Goal: Information Seeking & Learning: Learn about a topic

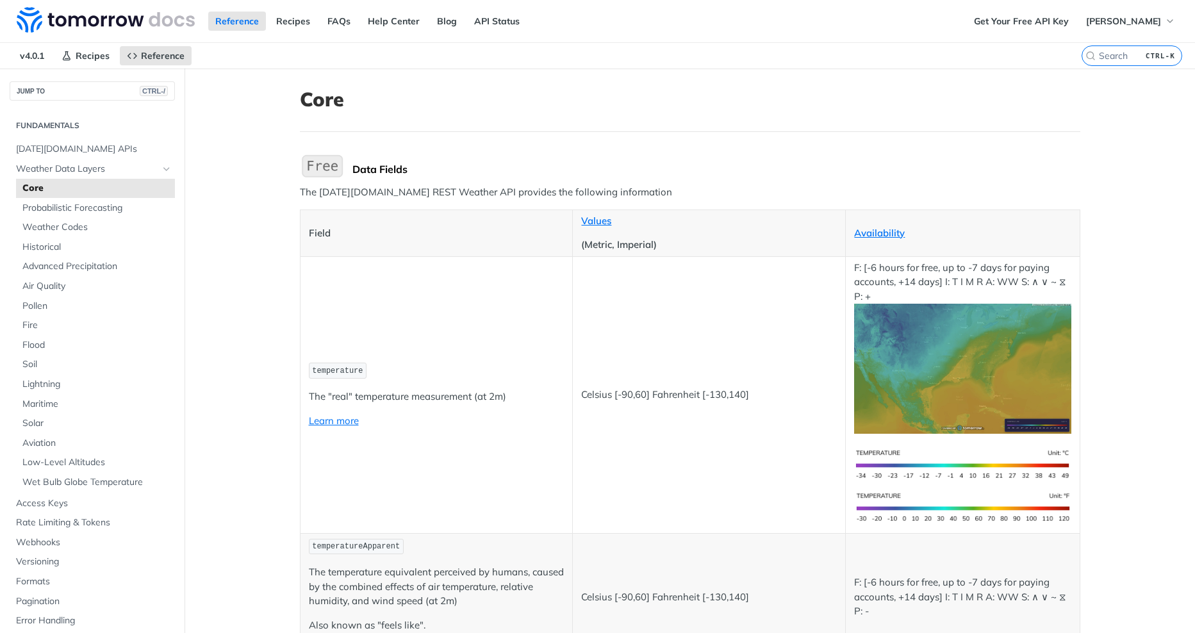
click at [1123, 20] on span "Joseph Schwalb" at bounding box center [1123, 21] width 75 height 12
click at [277, 17] on link "Recipes" at bounding box center [293, 21] width 48 height 19
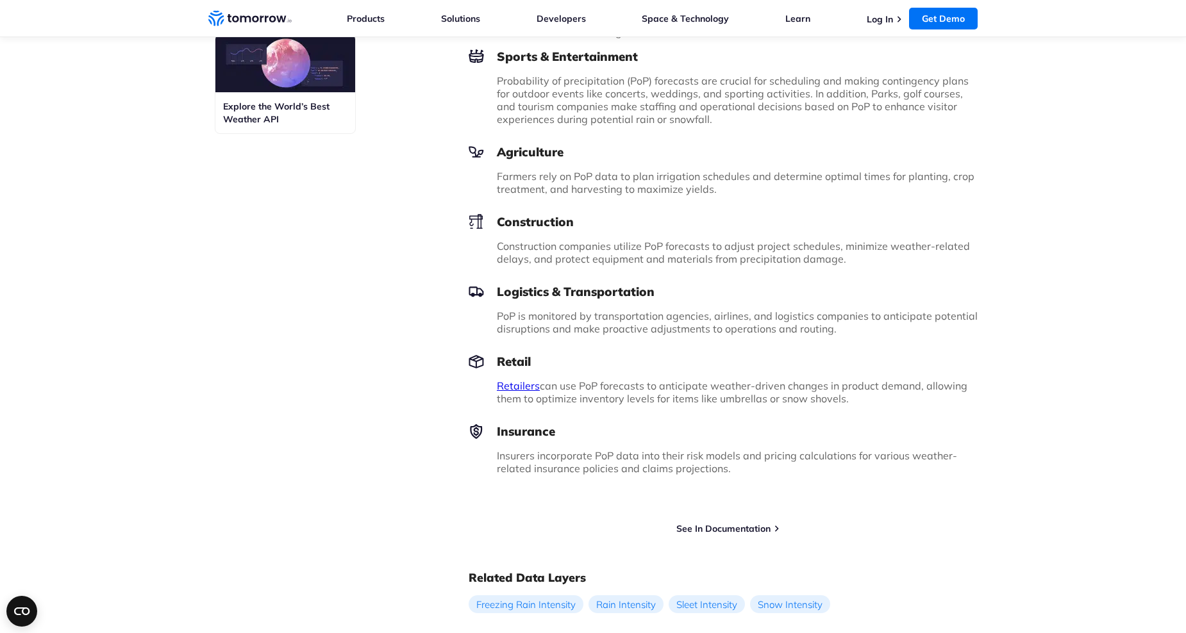
scroll to position [769, 0]
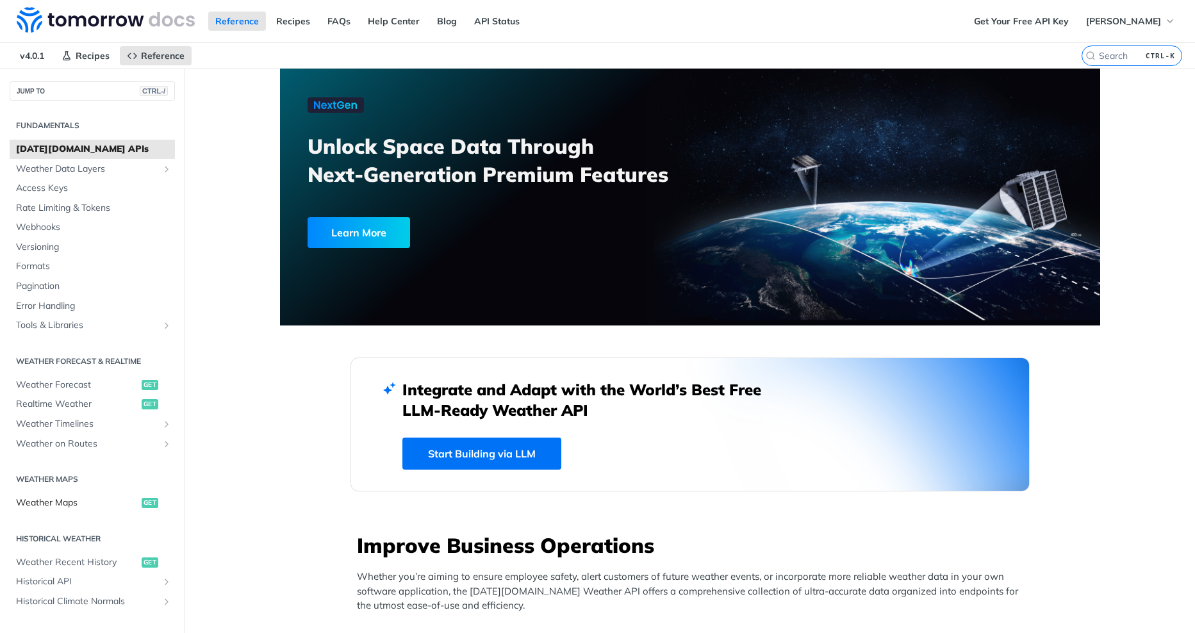
click at [75, 504] on span "Weather Maps" at bounding box center [77, 503] width 122 height 13
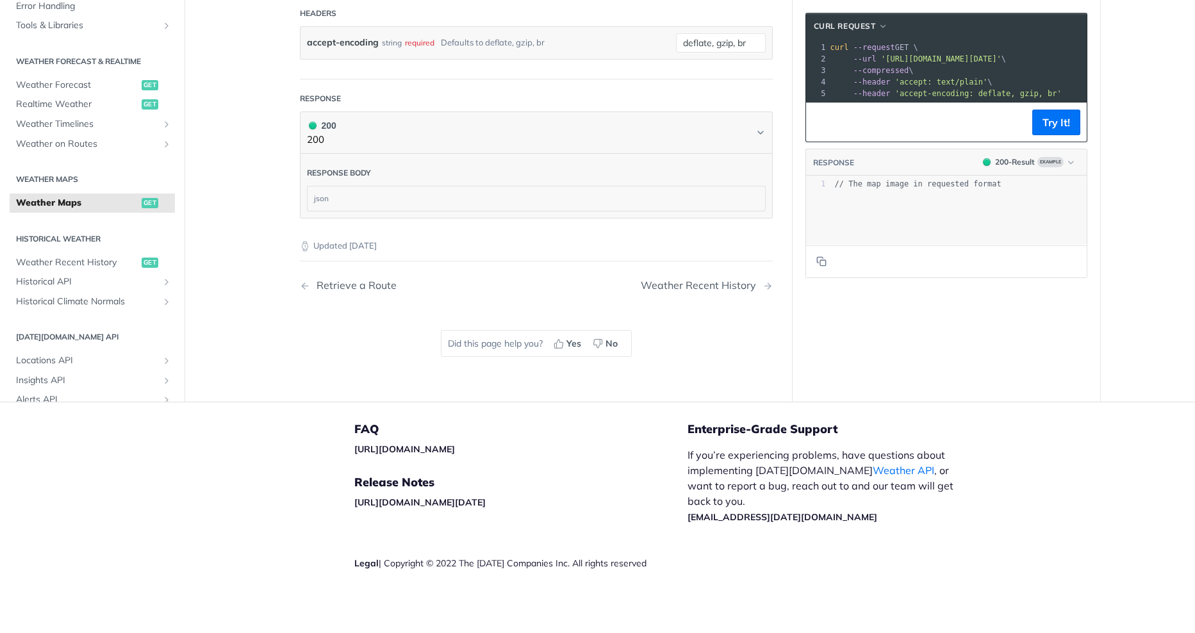
scroll to position [1508, 0]
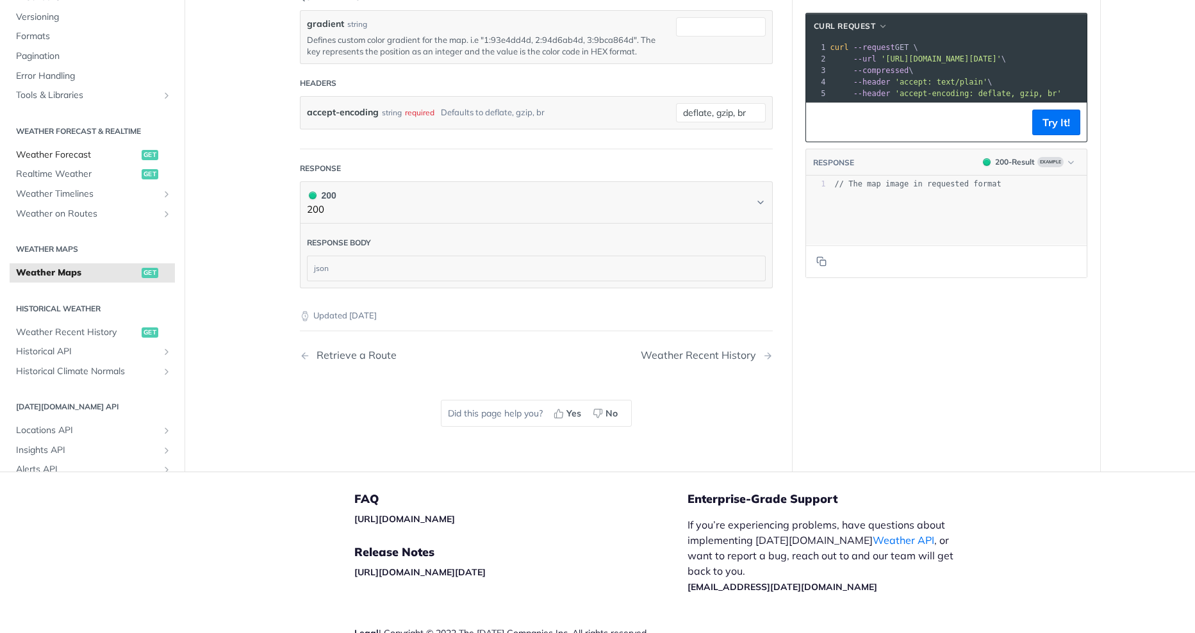
click at [77, 161] on span "Weather Forecast" at bounding box center [77, 155] width 122 height 13
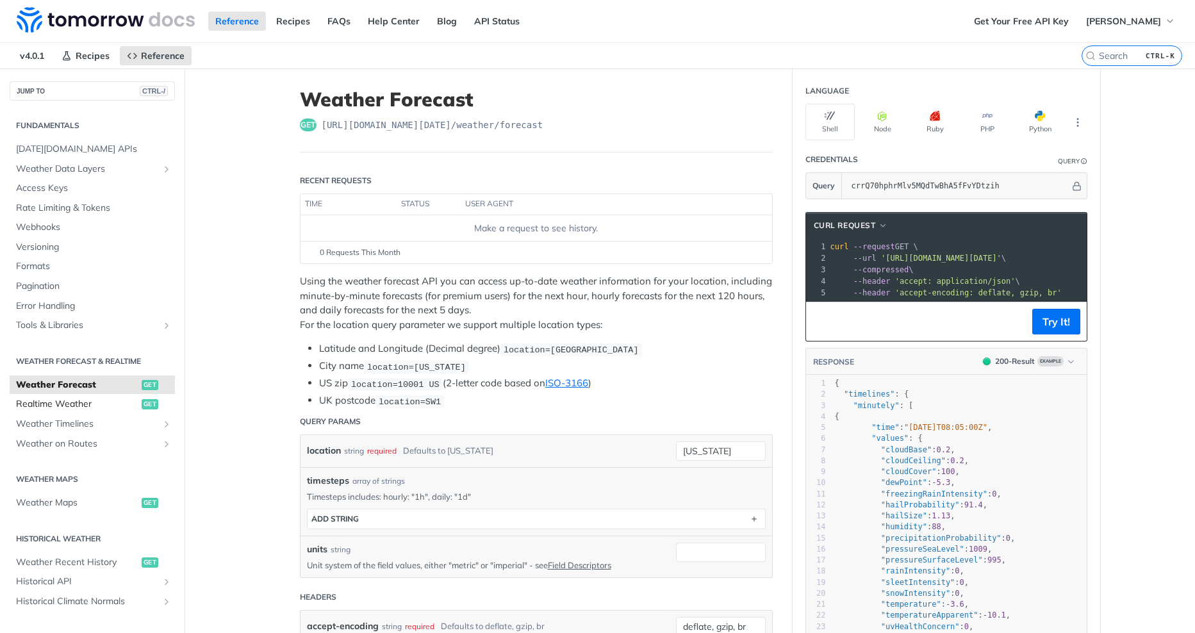
click at [67, 400] on span "Realtime Weather" at bounding box center [77, 404] width 122 height 13
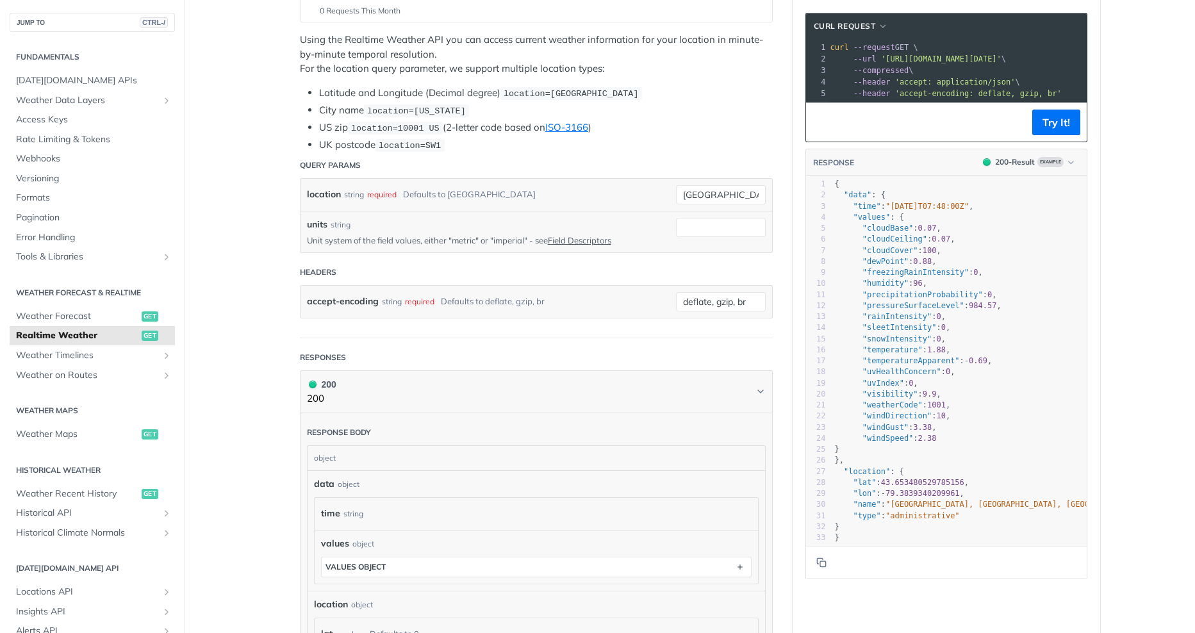
scroll to position [256, 0]
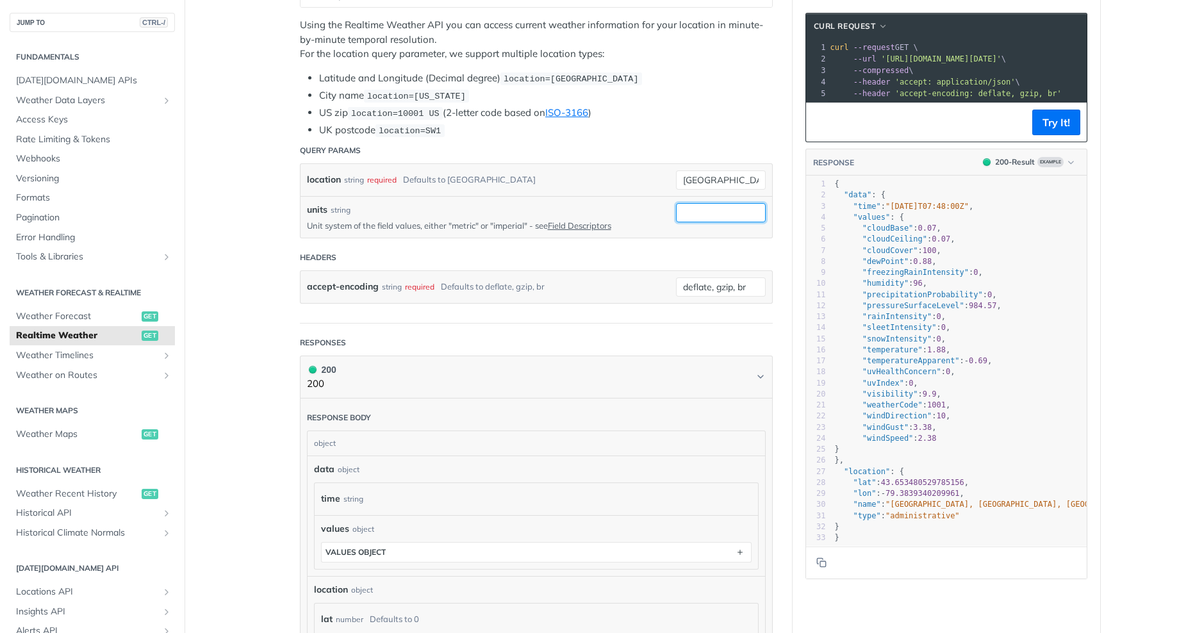
click at [698, 204] on input "units" at bounding box center [721, 212] width 90 height 19
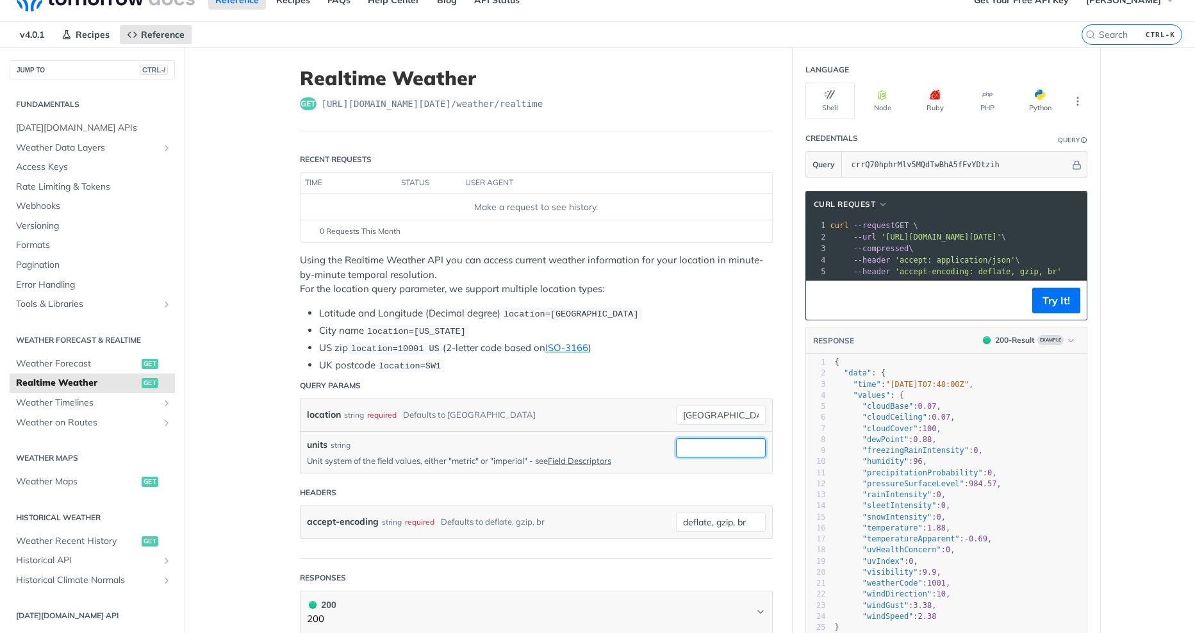
scroll to position [0, 0]
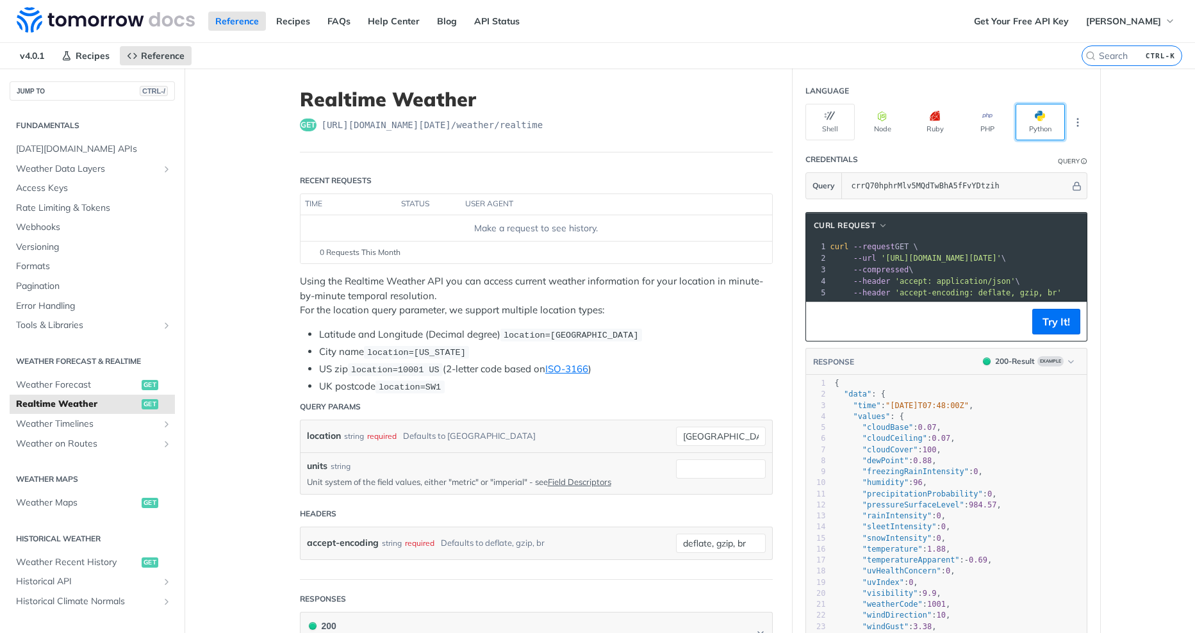
click at [1023, 114] on button "Python" at bounding box center [1040, 122] width 49 height 37
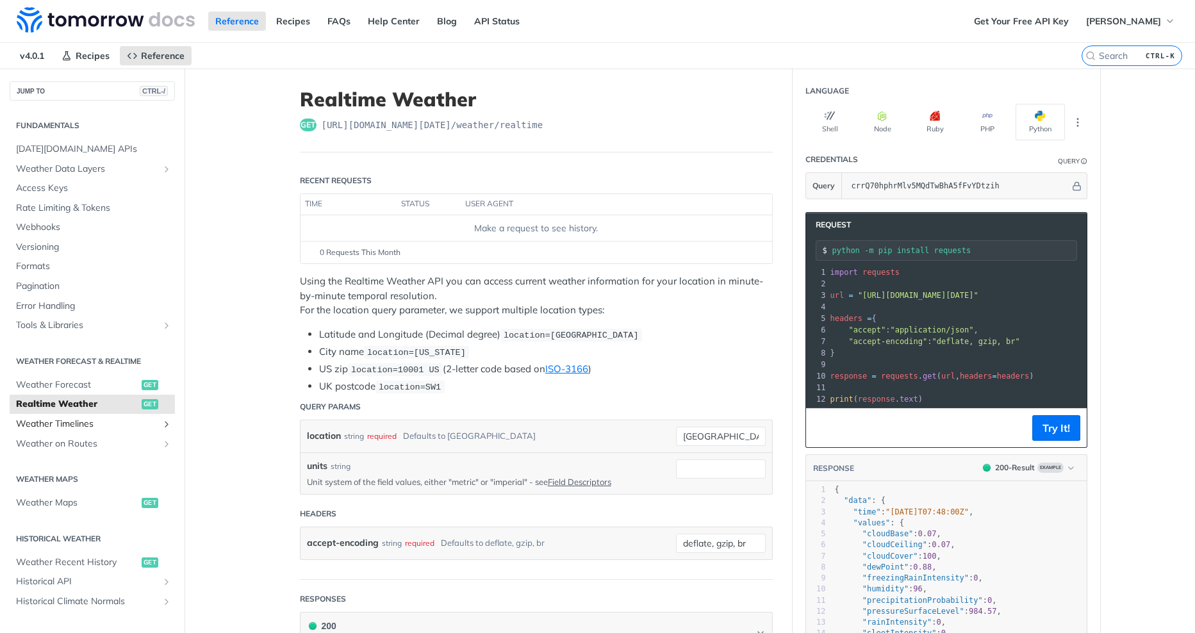
click at [68, 424] on span "Weather Timelines" at bounding box center [87, 424] width 142 height 13
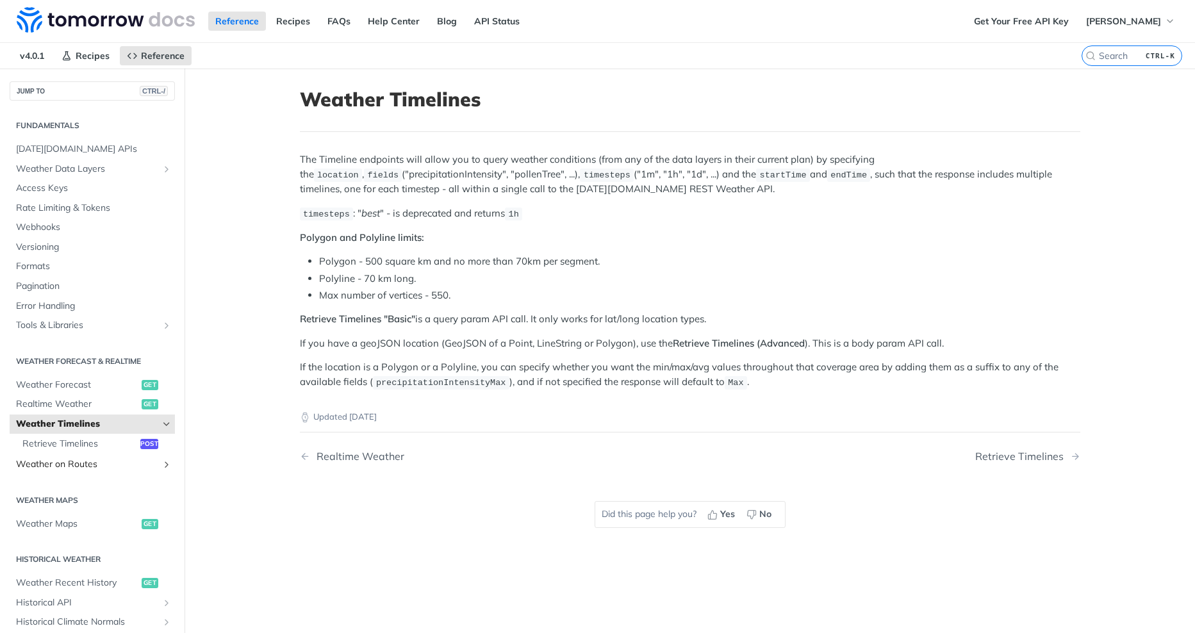
click at [73, 464] on span "Weather on Routes" at bounding box center [87, 464] width 142 height 13
